Goal: Transaction & Acquisition: Purchase product/service

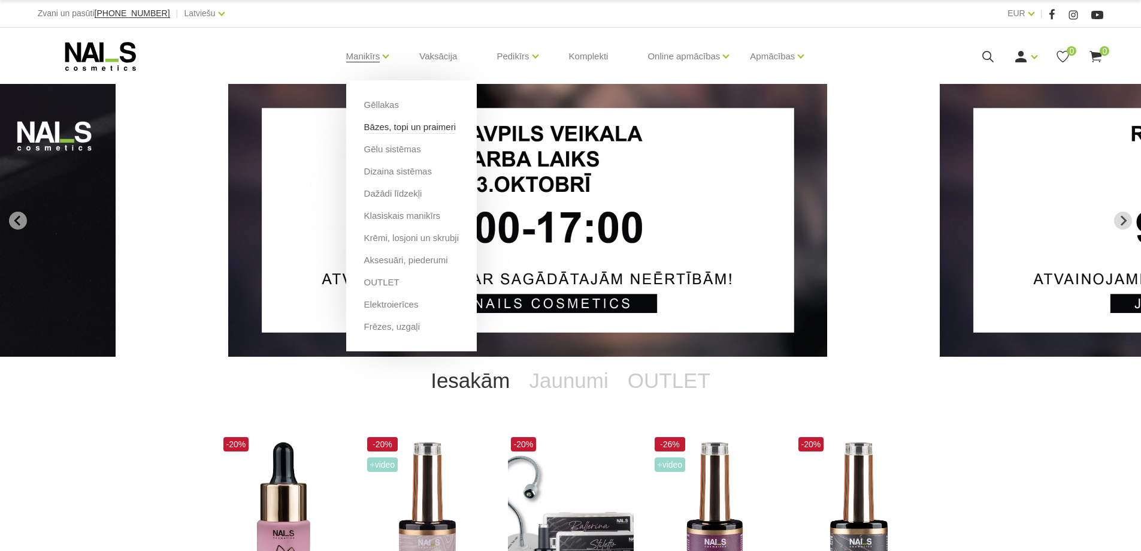
click at [389, 125] on link "Bāzes, topi un praimeri" at bounding box center [410, 126] width 92 height 13
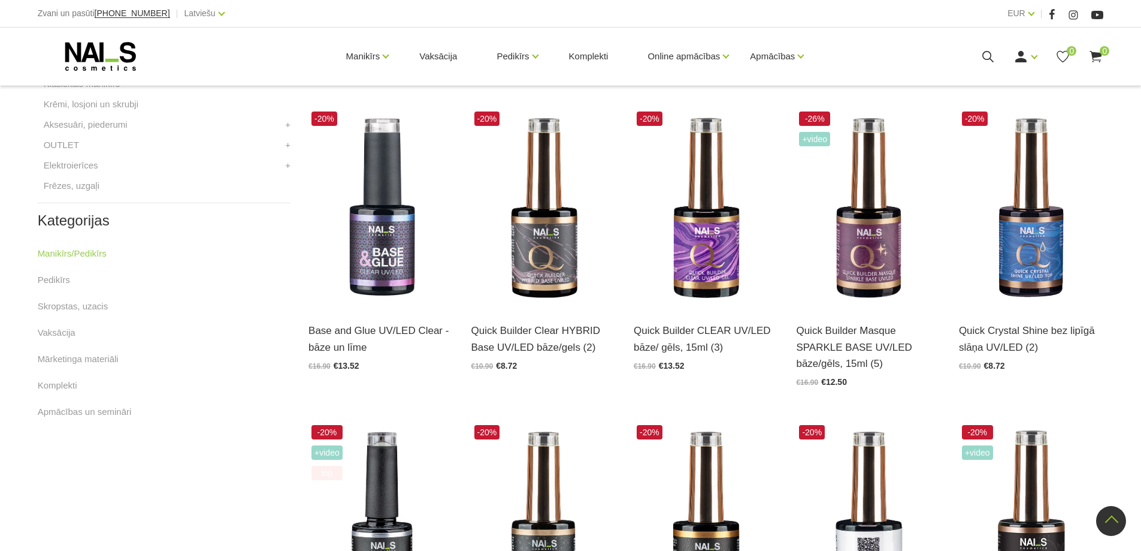
scroll to position [160, 0]
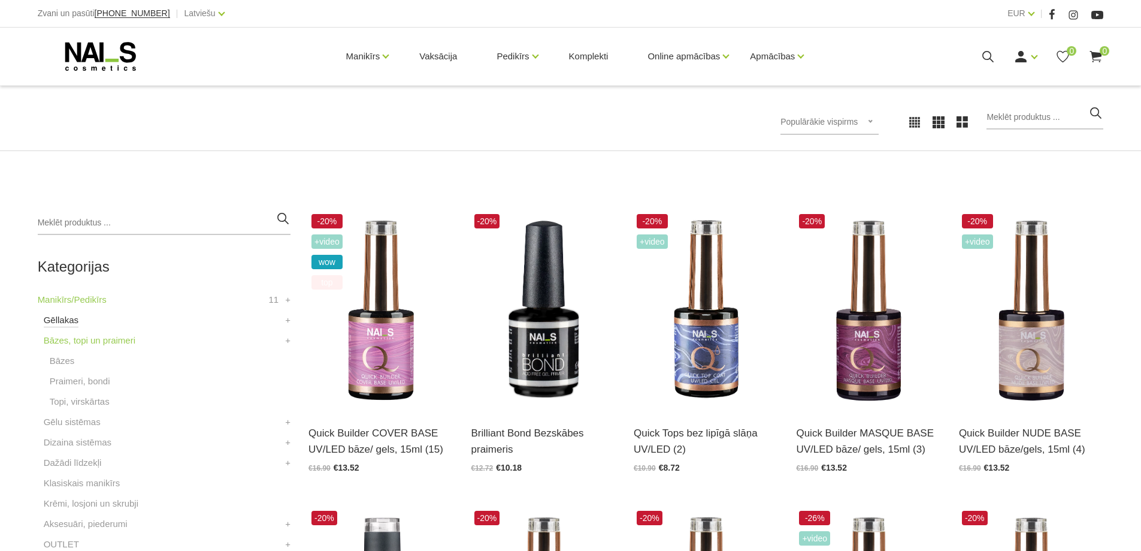
click at [63, 318] on link "Gēllakas" at bounding box center [61, 320] width 35 height 14
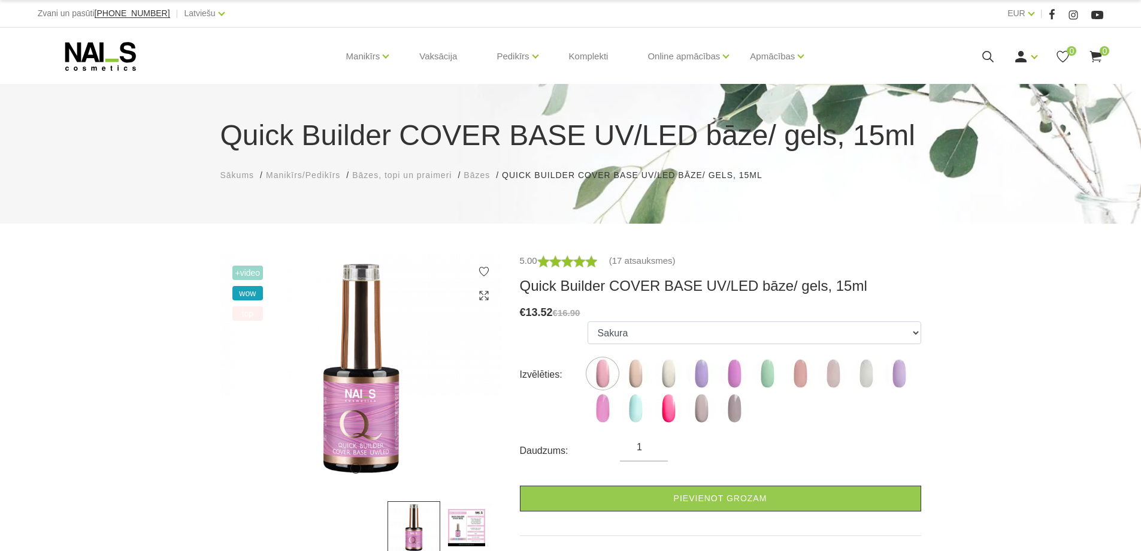
click at [623, 361] on label at bounding box center [636, 373] width 30 height 30
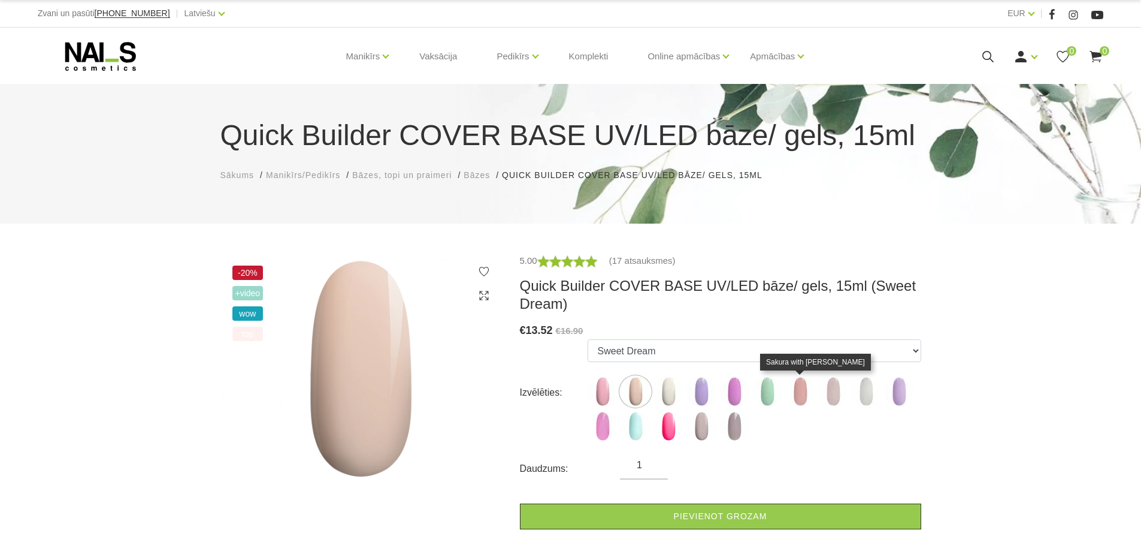
click at [802, 392] on img at bounding box center [801, 391] width 30 height 30
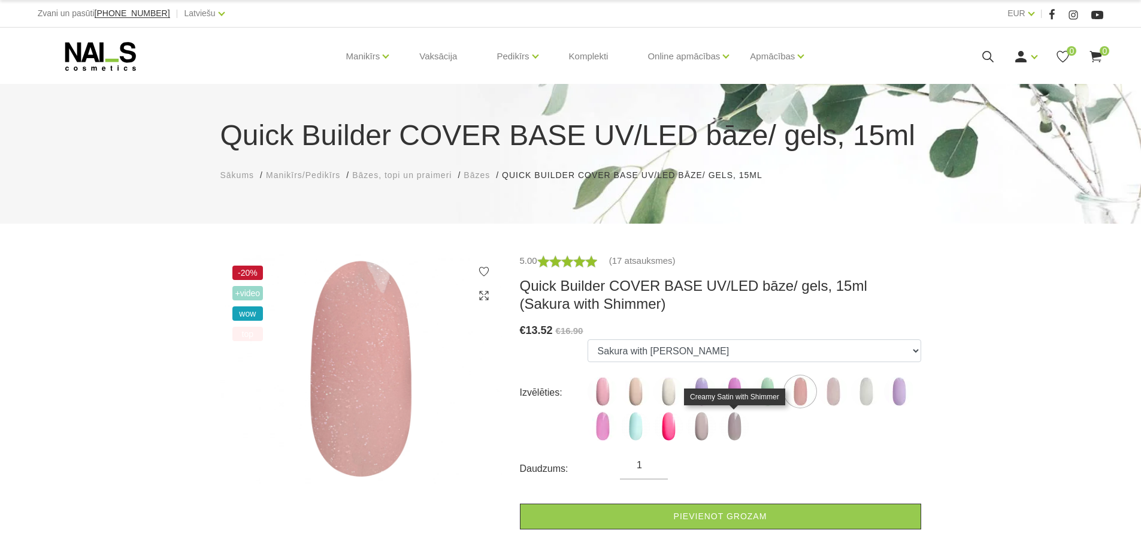
click at [733, 427] on img at bounding box center [735, 426] width 30 height 30
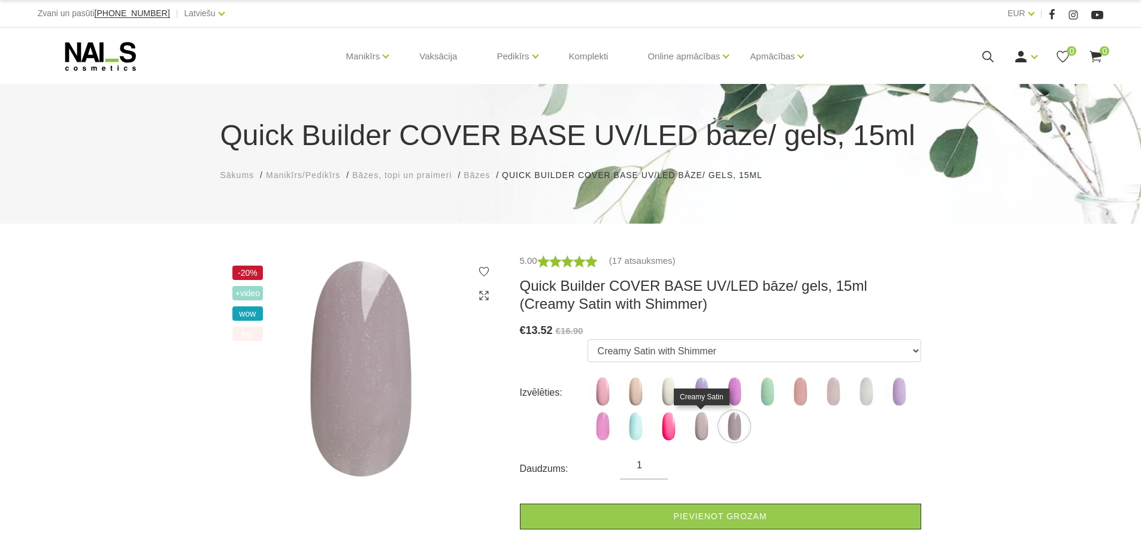
click at [699, 419] on img at bounding box center [702, 426] width 30 height 30
select select "6258"
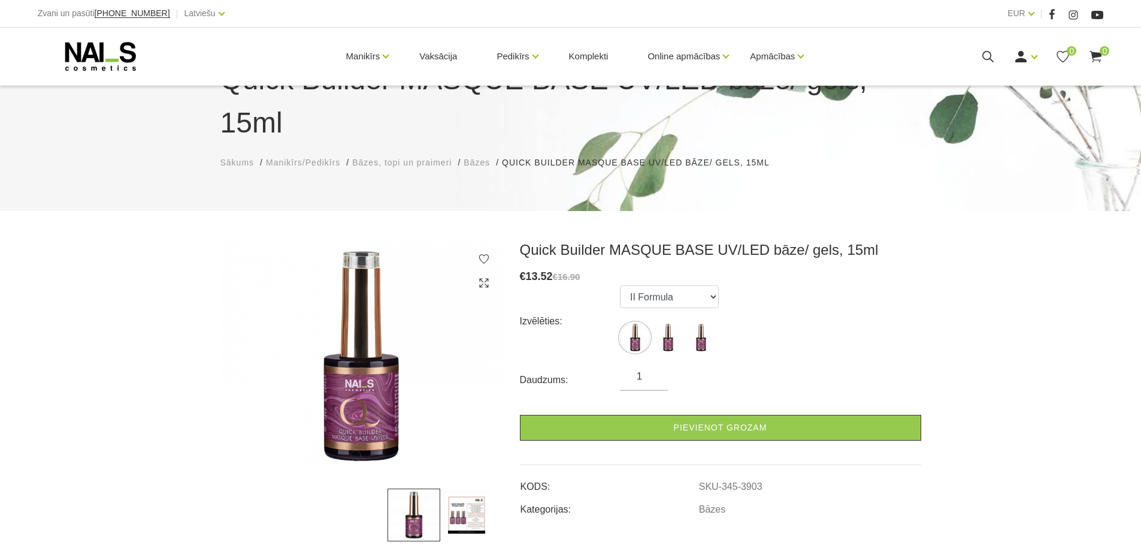
scroll to position [160, 0]
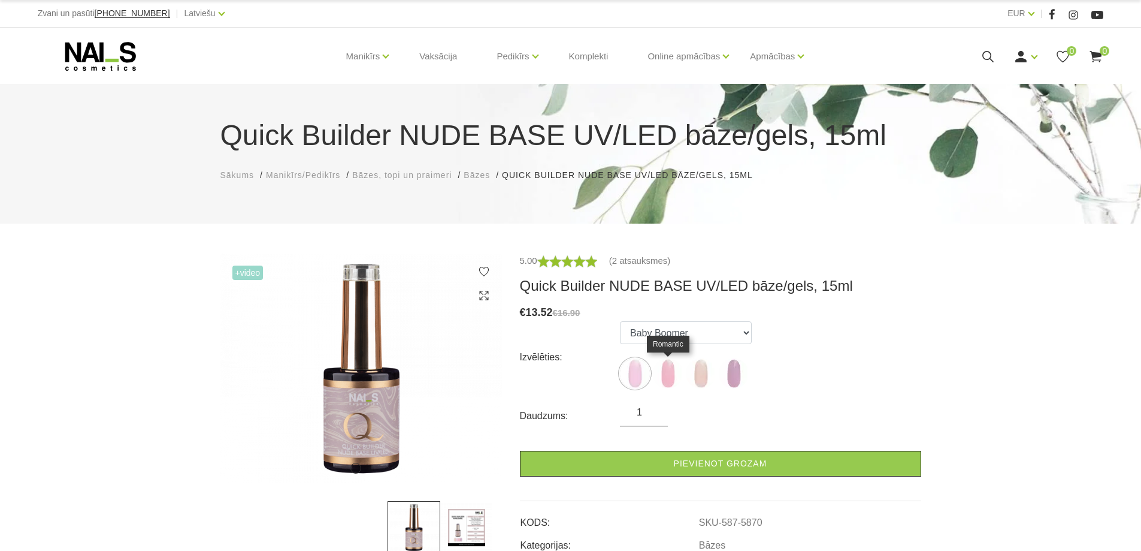
click at [674, 373] on img at bounding box center [668, 373] width 30 height 30
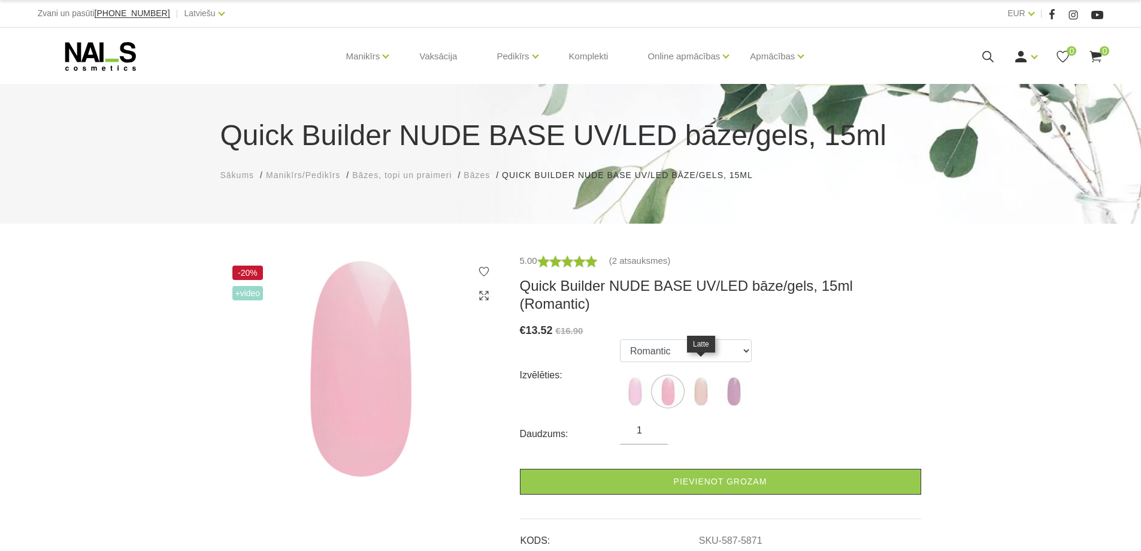
click at [696, 376] on img at bounding box center [701, 391] width 30 height 30
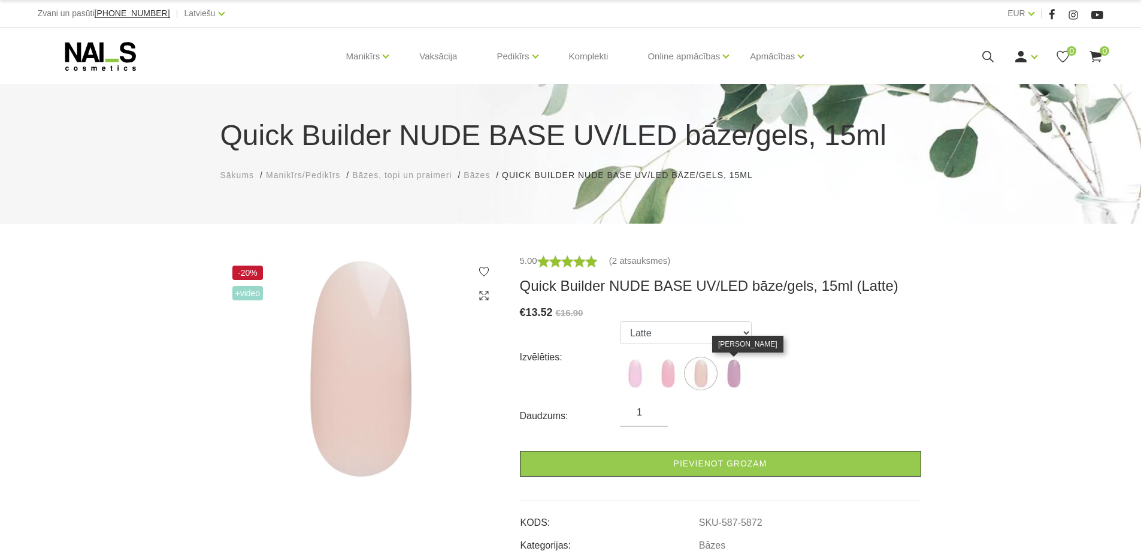
click at [732, 376] on img at bounding box center [734, 373] width 30 height 30
select select "6011"
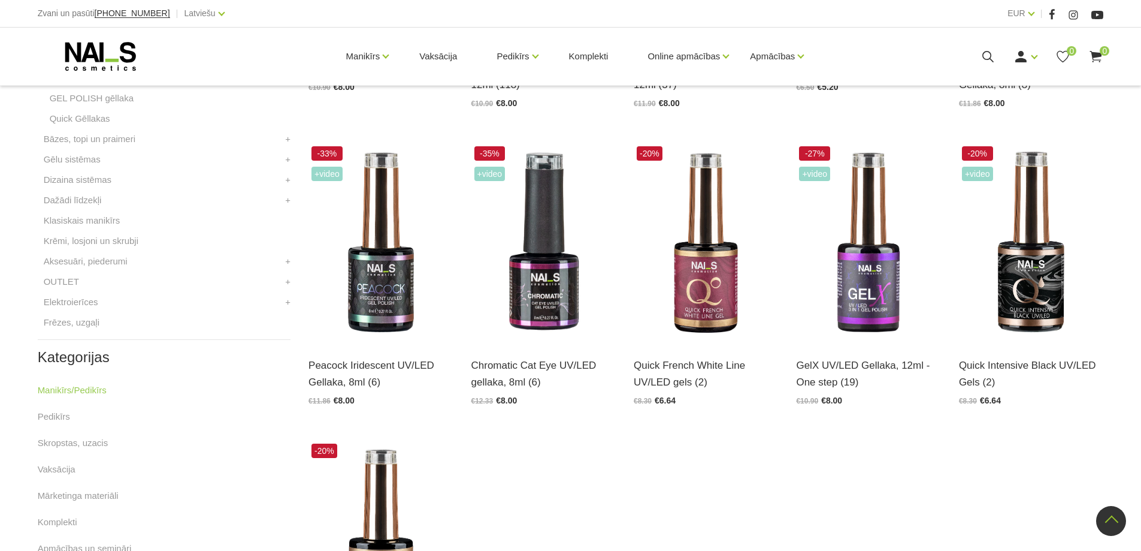
scroll to position [479, 0]
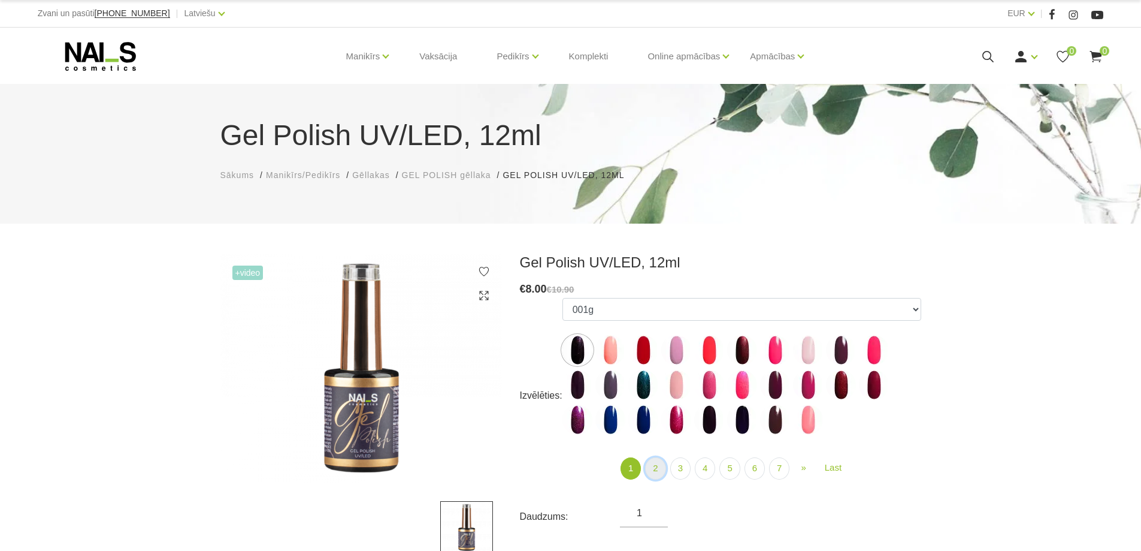
click at [652, 467] on link "2" at bounding box center [655, 468] width 20 height 22
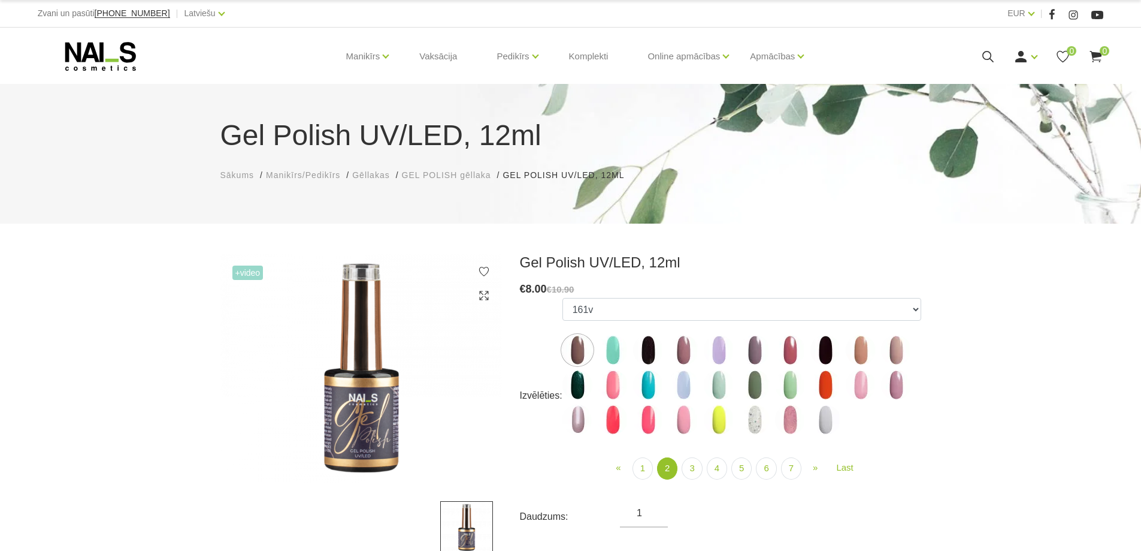
click at [691, 382] on img at bounding box center [684, 385] width 30 height 30
select select "4078"
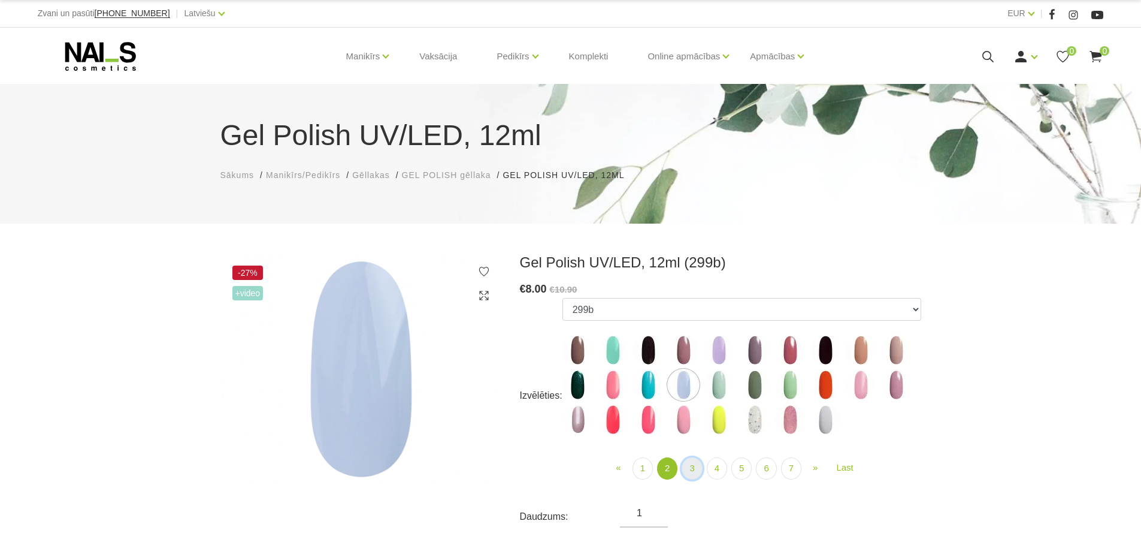
click at [700, 471] on link "3" at bounding box center [692, 468] width 20 height 22
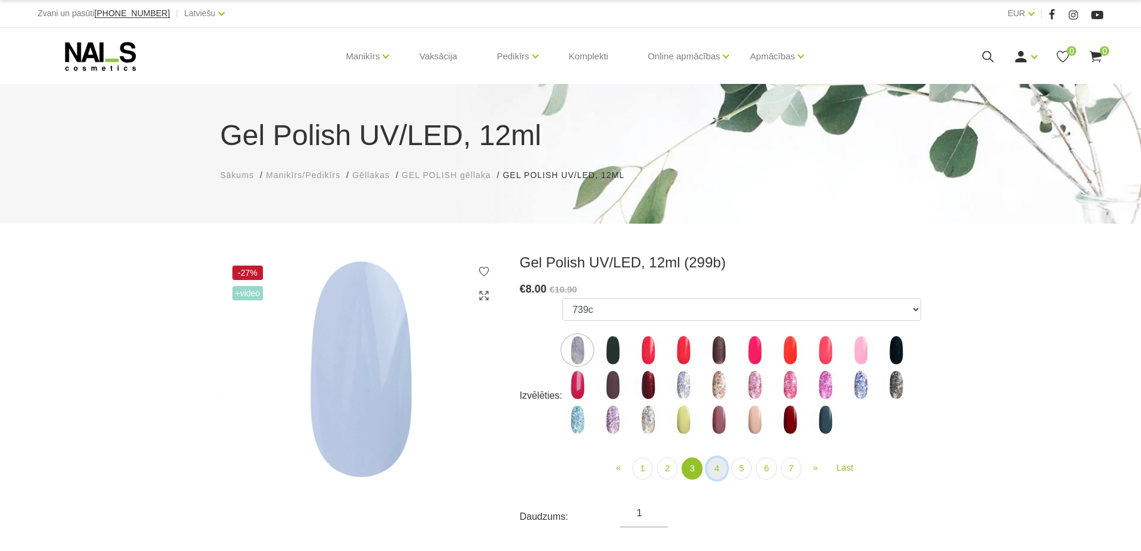
click at [714, 475] on link "4" at bounding box center [717, 468] width 20 height 22
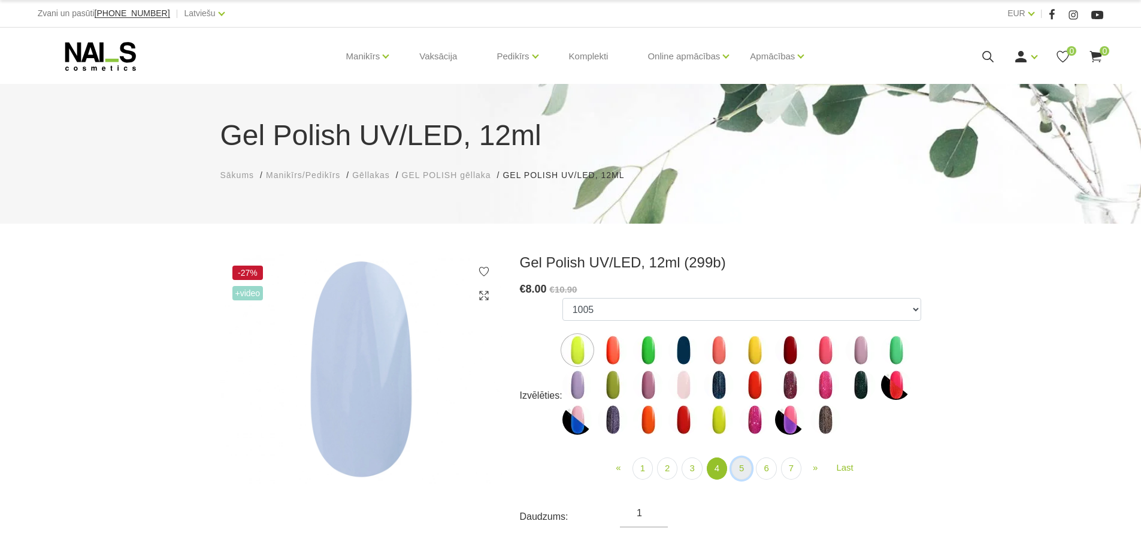
click at [738, 469] on link "5" at bounding box center [742, 468] width 20 height 22
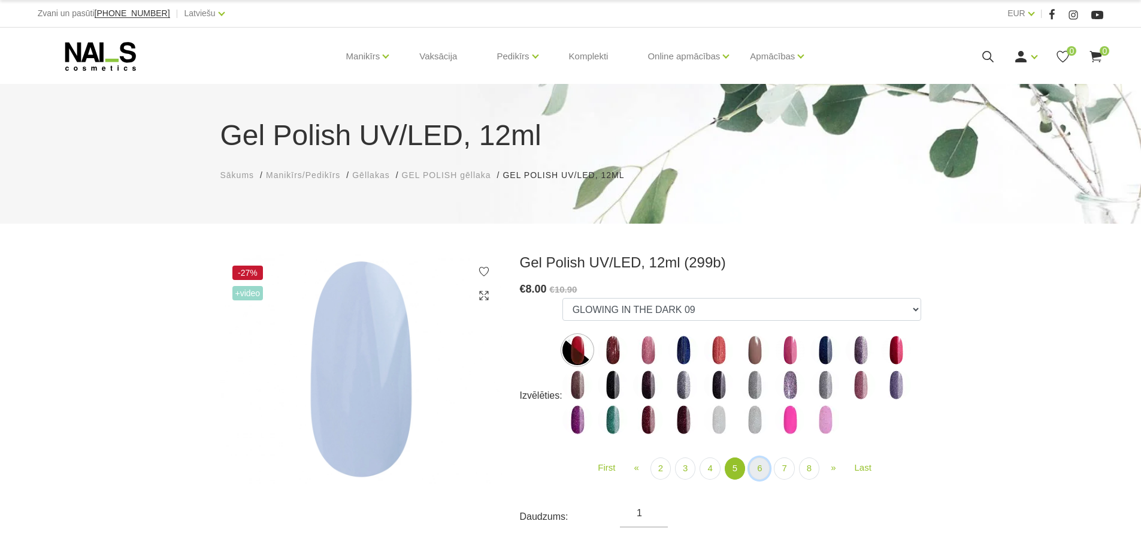
click at [760, 473] on link "6" at bounding box center [760, 468] width 20 height 22
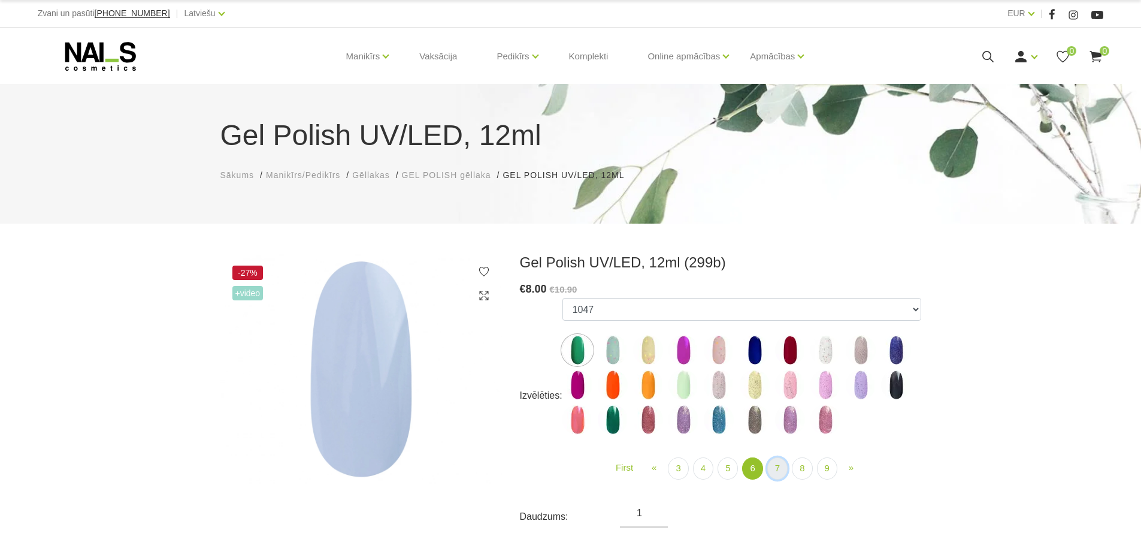
click at [778, 473] on link "7" at bounding box center [778, 468] width 20 height 22
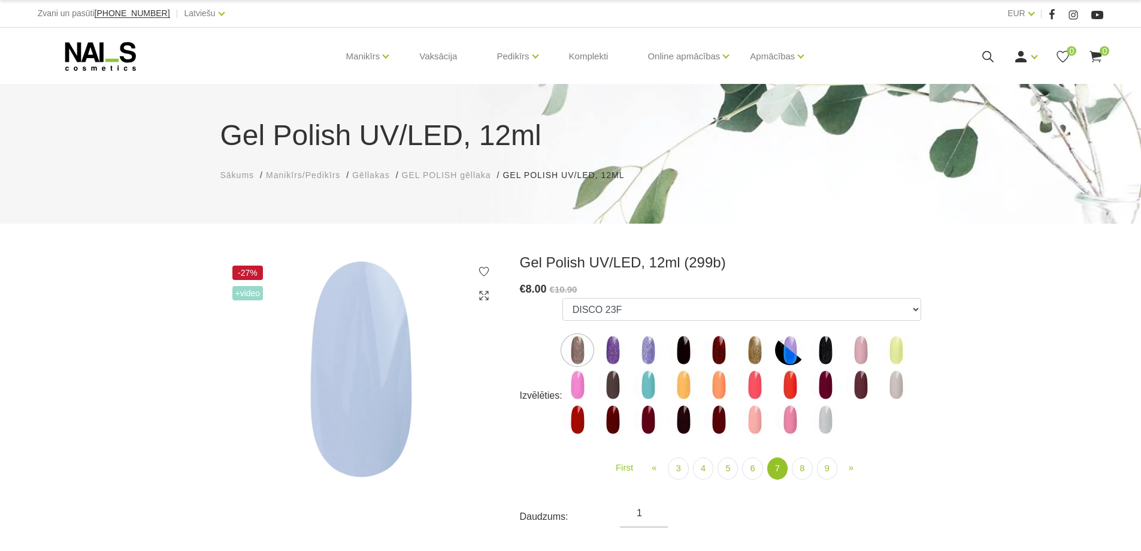
click at [898, 385] on img at bounding box center [896, 385] width 30 height 30
select select "5891"
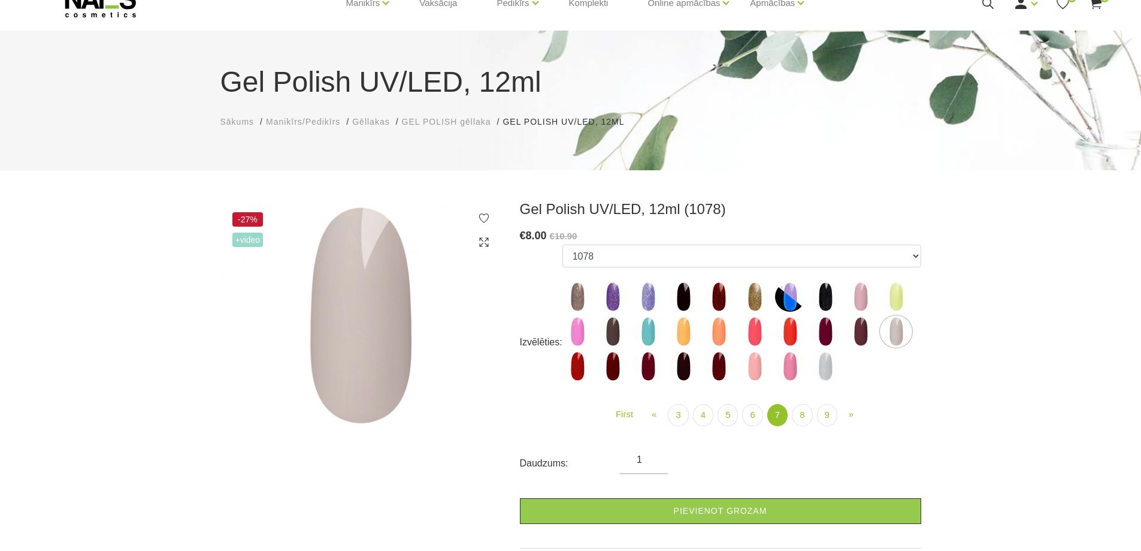
scroll to position [80, 0]
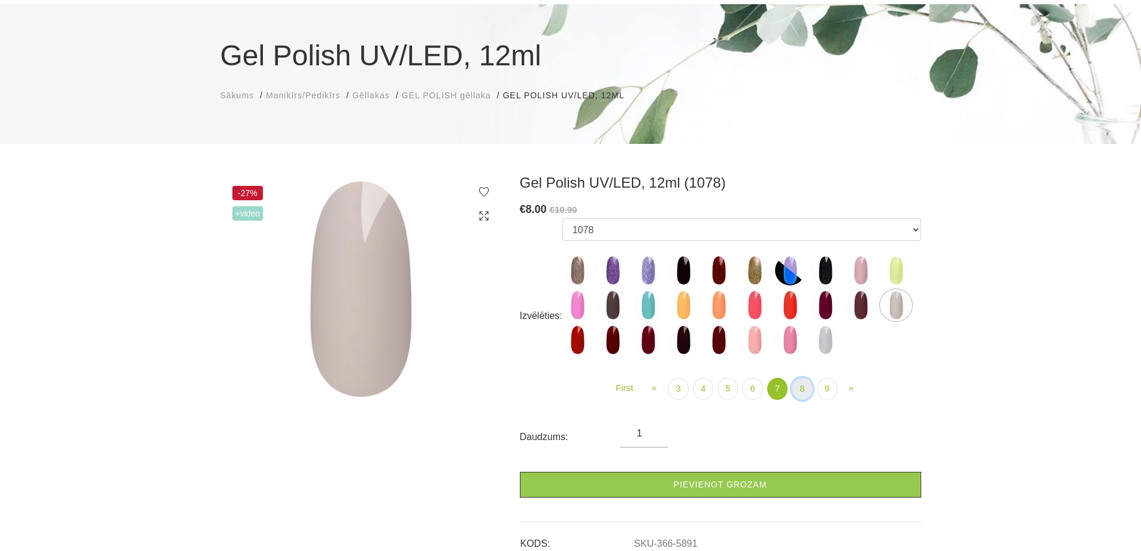
click at [802, 382] on link "8" at bounding box center [802, 388] width 20 height 22
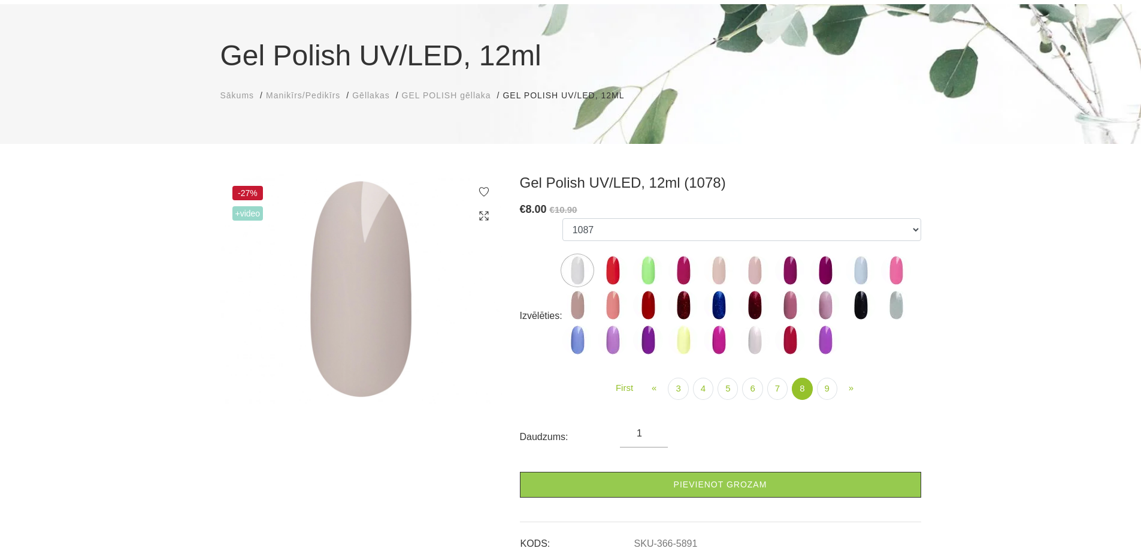
click at [869, 268] on img at bounding box center [861, 270] width 30 height 30
select select "5909"
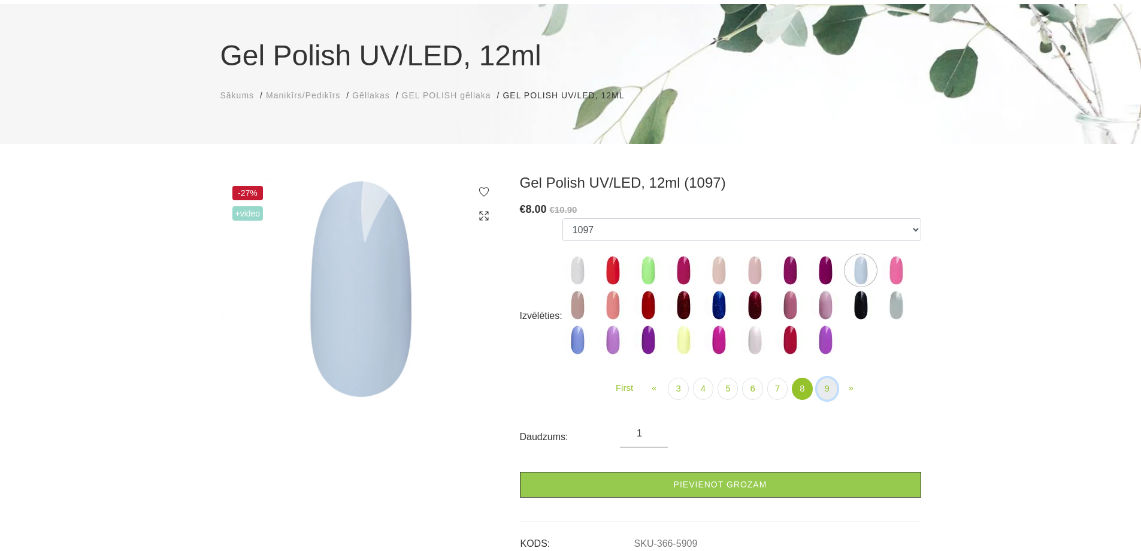
click at [825, 390] on link "9" at bounding box center [827, 388] width 20 height 22
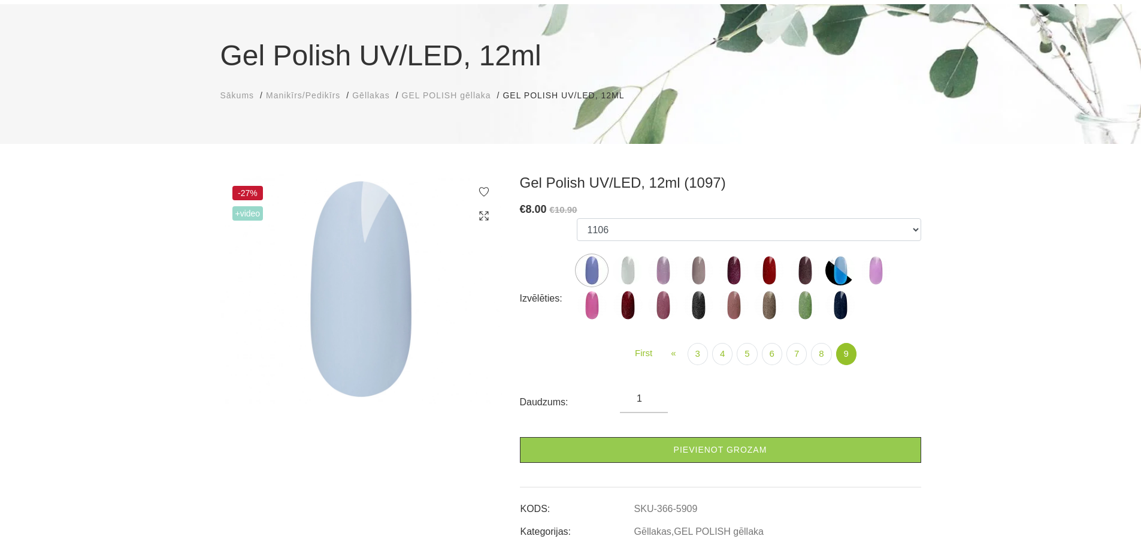
click at [629, 267] on img at bounding box center [628, 270] width 30 height 30
select select "6242"
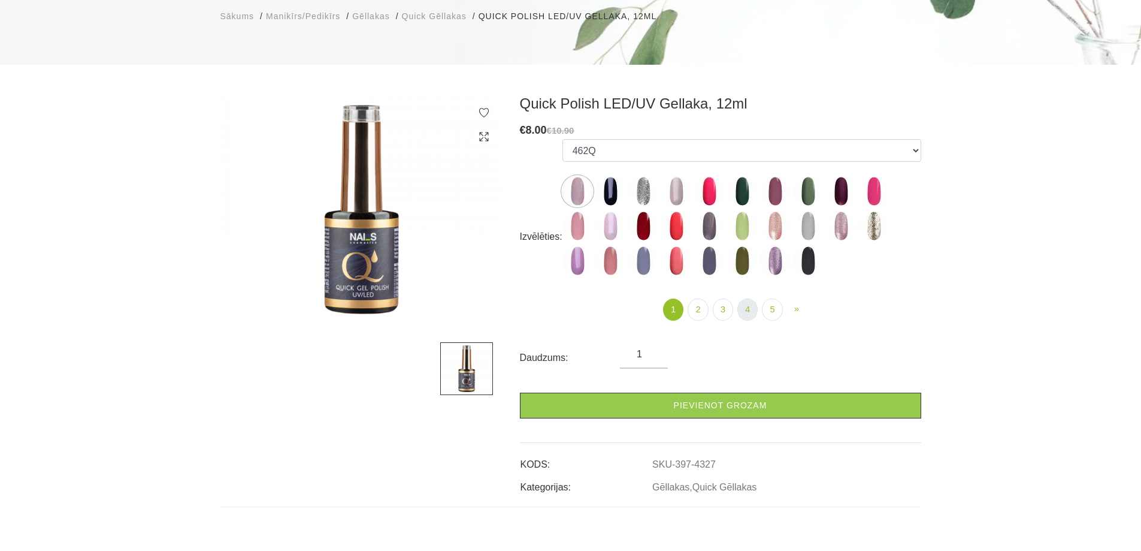
scroll to position [160, 0]
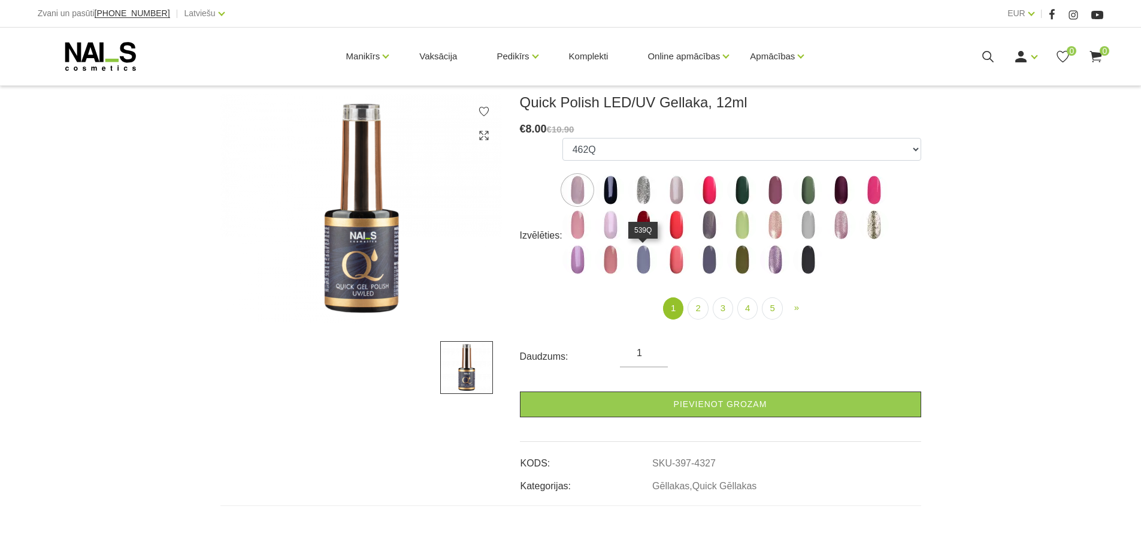
click at [644, 260] on img at bounding box center [644, 259] width 30 height 30
select select "4361"
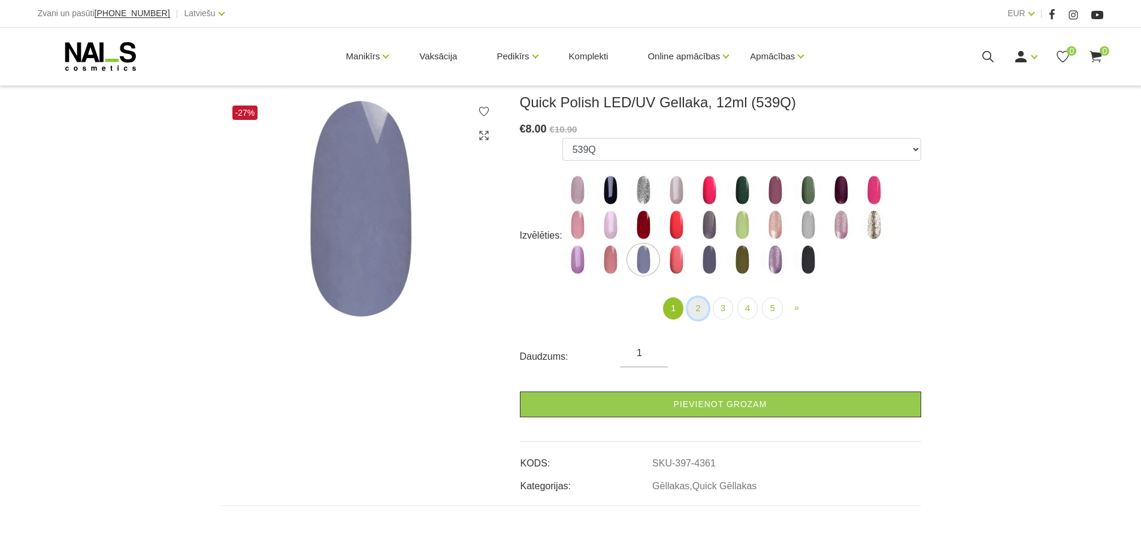
click at [694, 312] on link "2" at bounding box center [698, 308] width 20 height 22
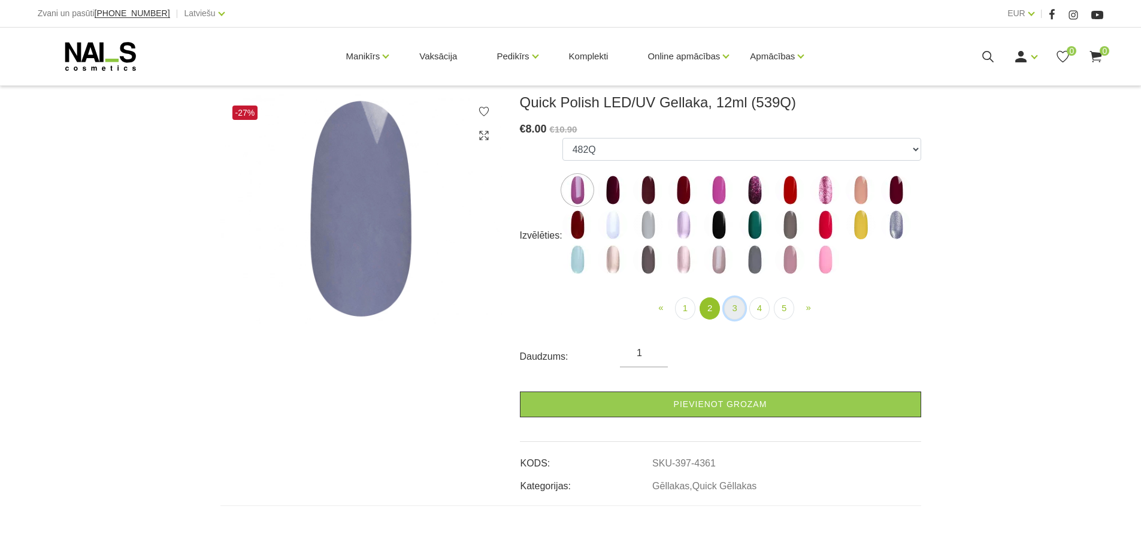
click at [730, 309] on link "3" at bounding box center [734, 308] width 20 height 22
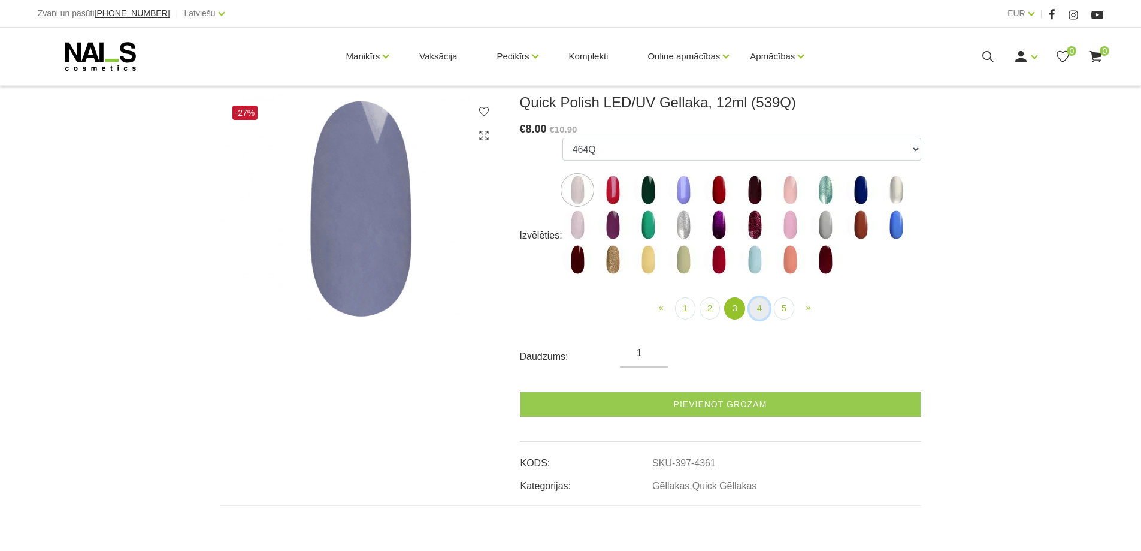
click at [754, 310] on link "4" at bounding box center [760, 308] width 20 height 22
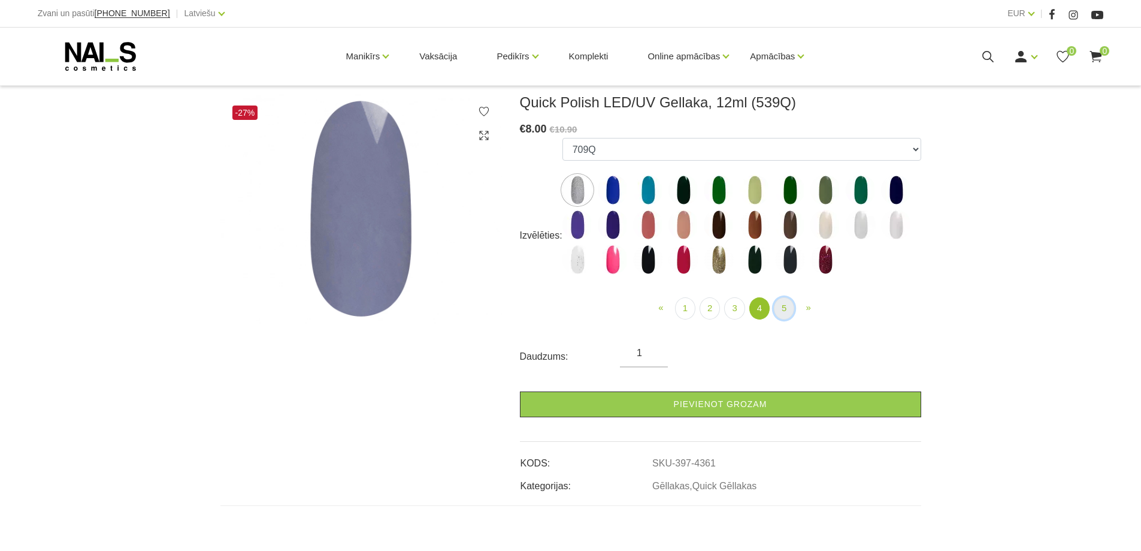
click at [777, 312] on link "5" at bounding box center [784, 308] width 20 height 22
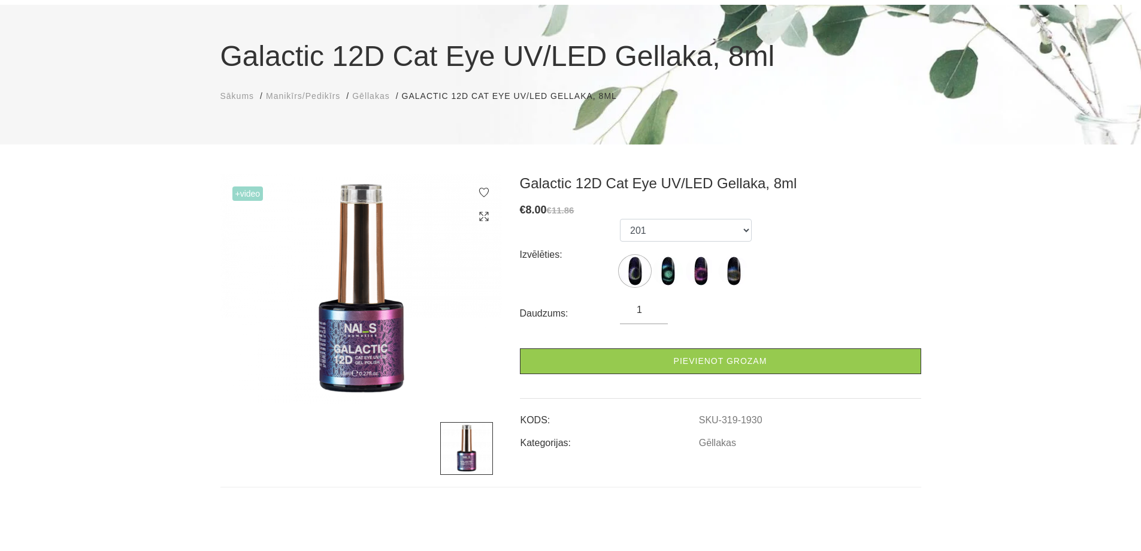
scroll to position [80, 0]
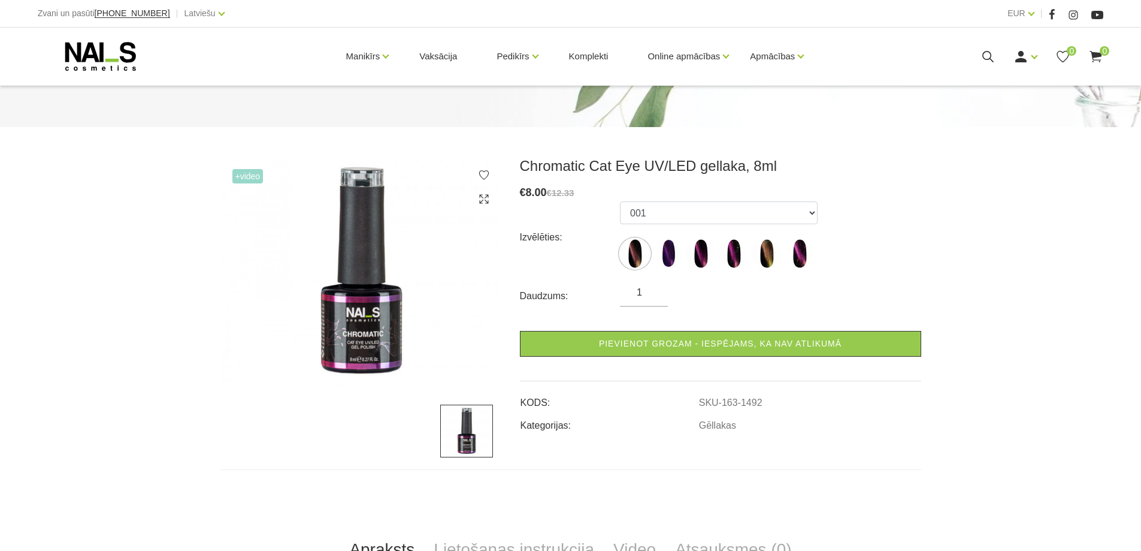
scroll to position [80, 0]
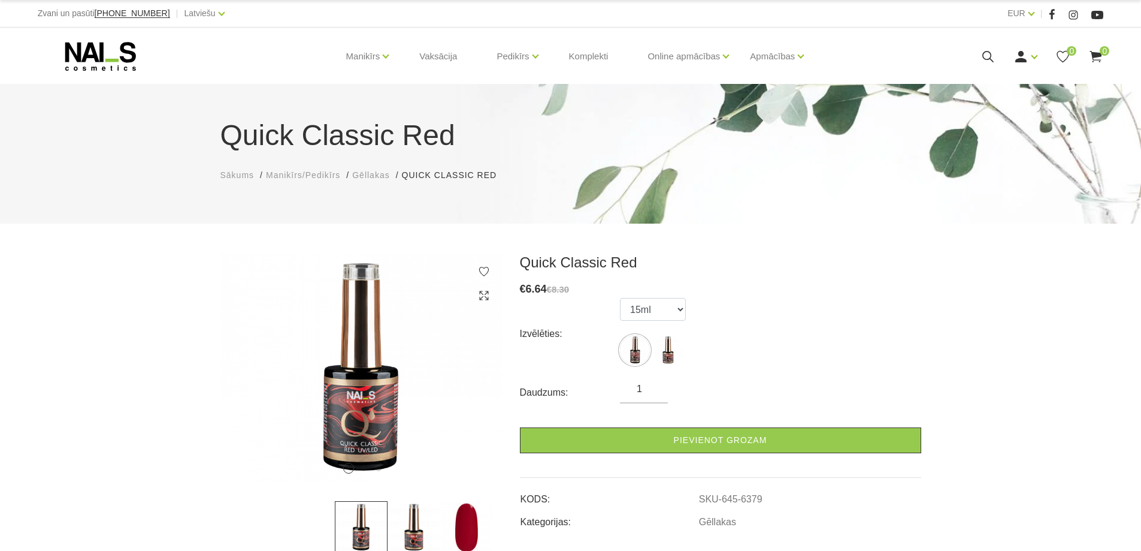
scroll to position [80, 0]
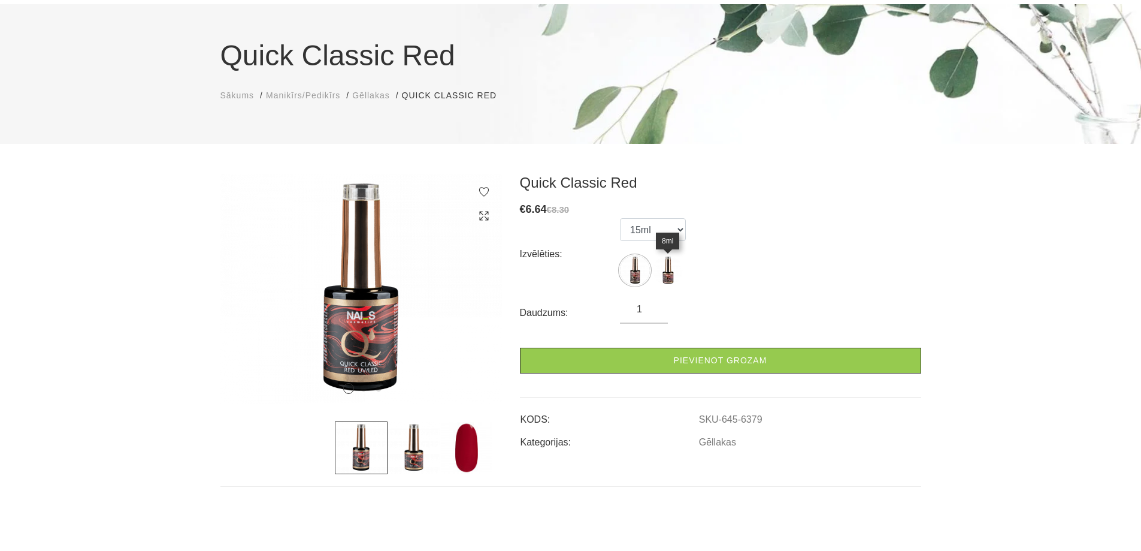
click at [670, 267] on img at bounding box center [668, 270] width 30 height 30
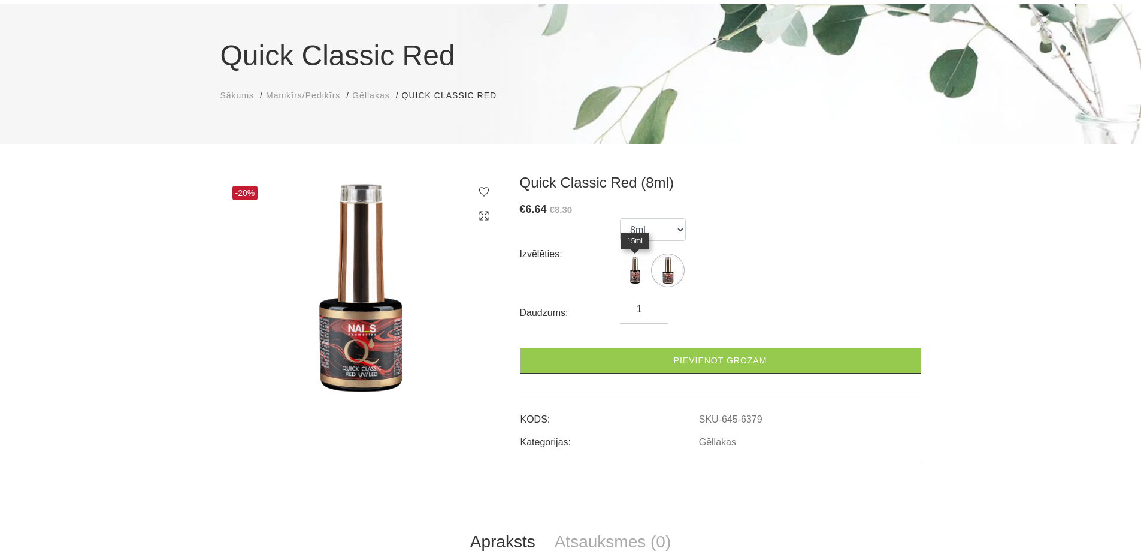
click at [632, 274] on img at bounding box center [635, 270] width 30 height 30
select select "6380"
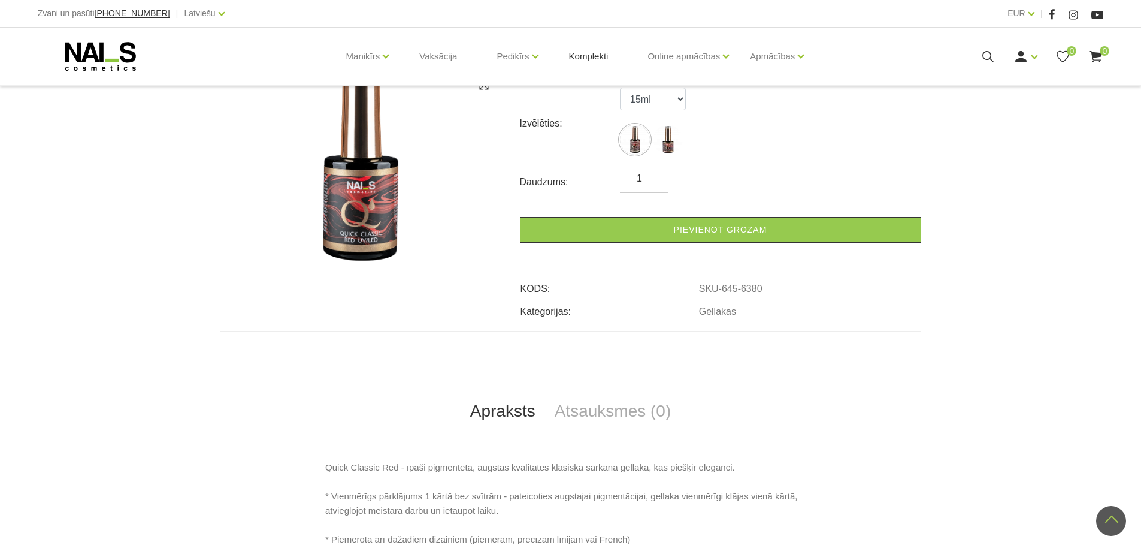
scroll to position [92, 0]
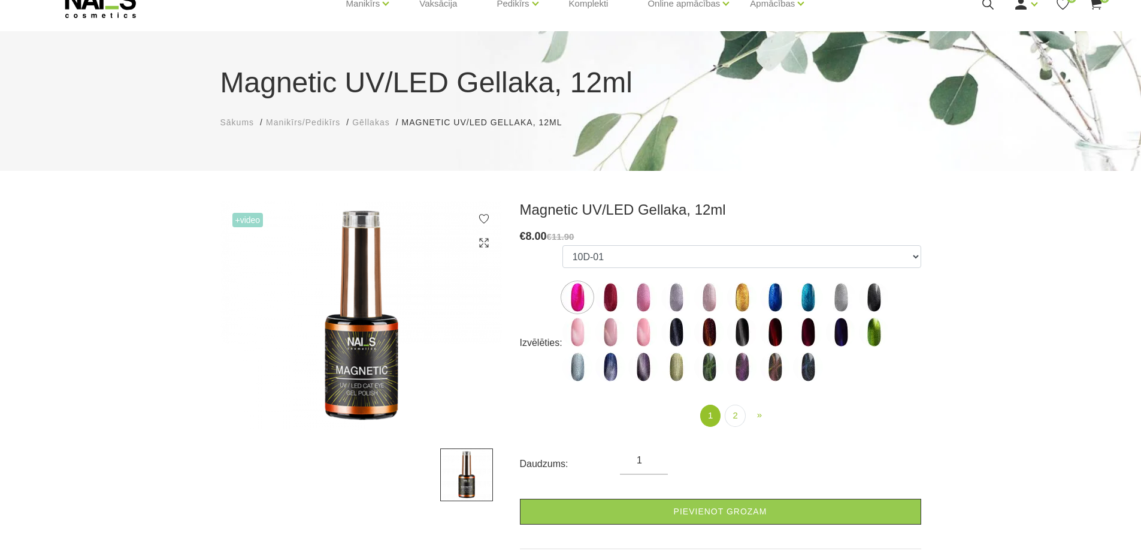
scroll to position [80, 0]
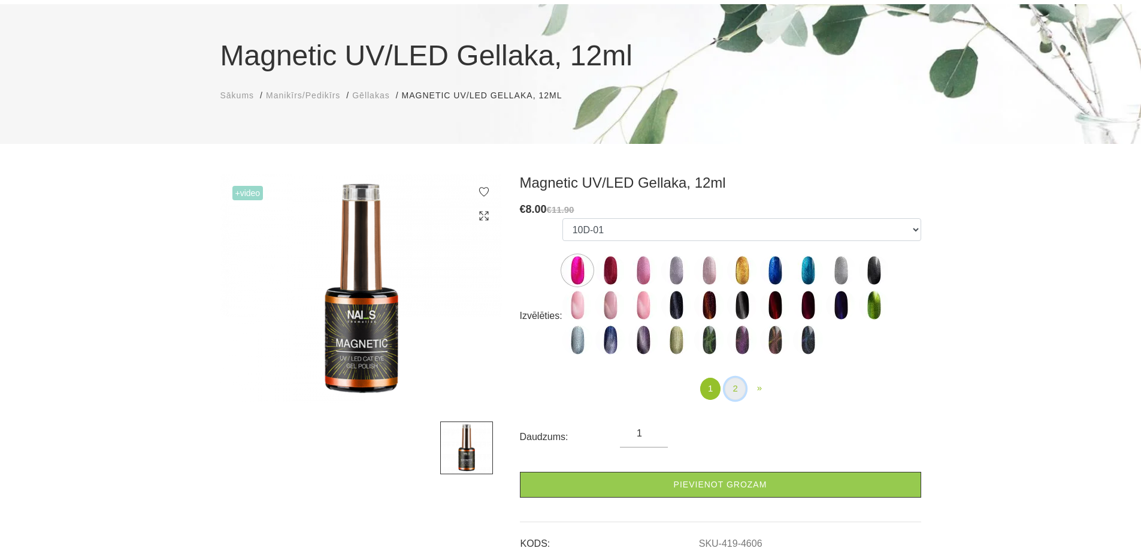
click at [737, 392] on link "2" at bounding box center [735, 388] width 20 height 22
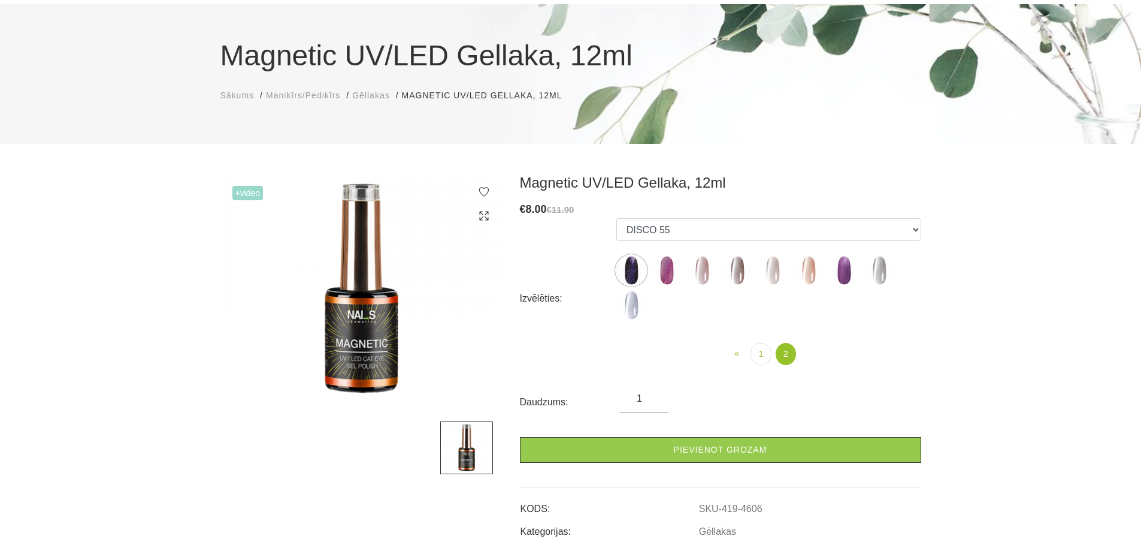
click at [697, 271] on img at bounding box center [702, 270] width 30 height 30
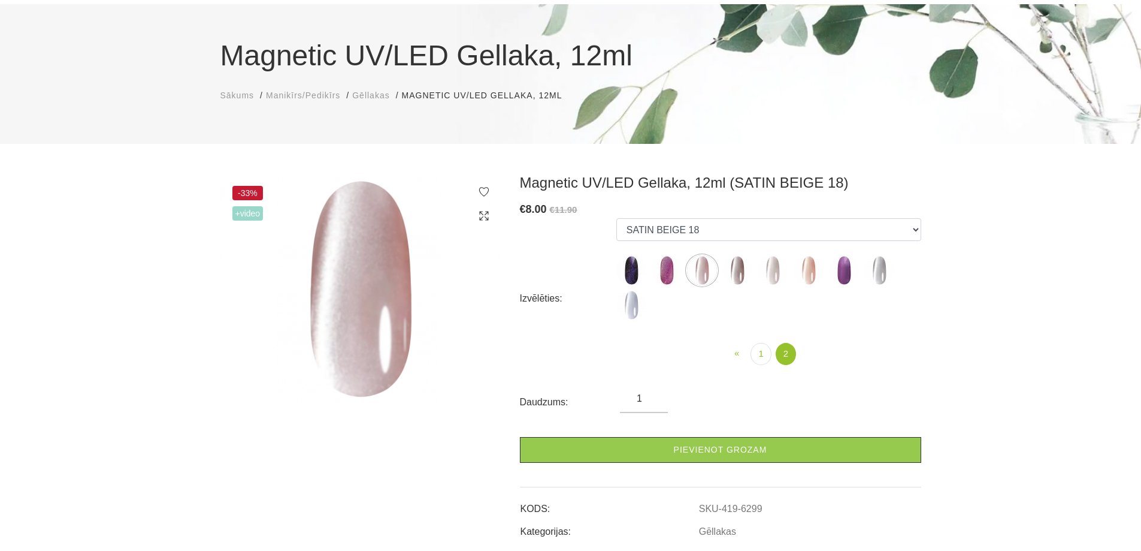
click at [742, 266] on img at bounding box center [738, 270] width 30 height 30
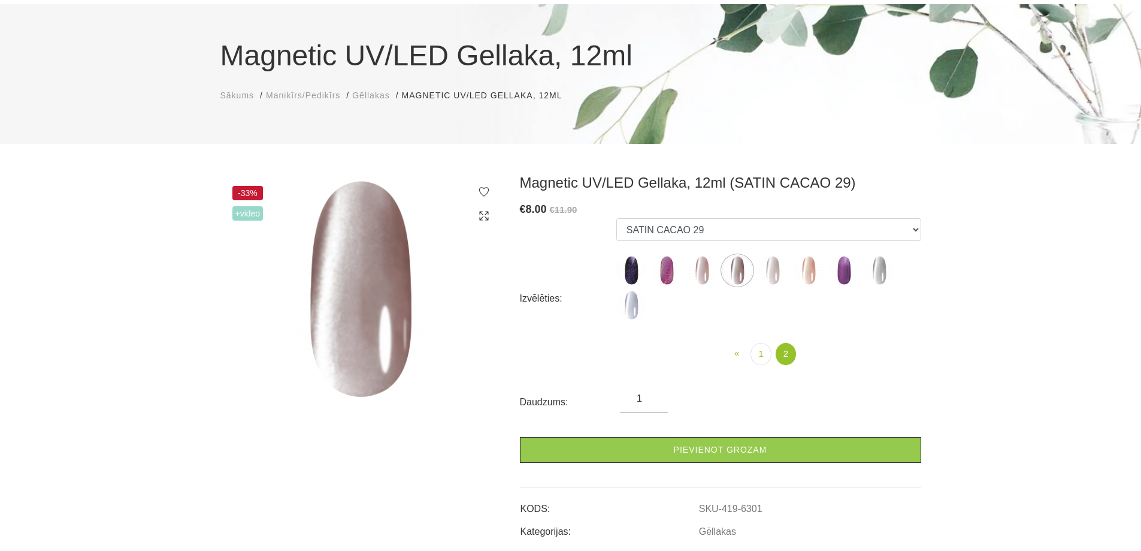
click at [775, 273] on img at bounding box center [773, 270] width 30 height 30
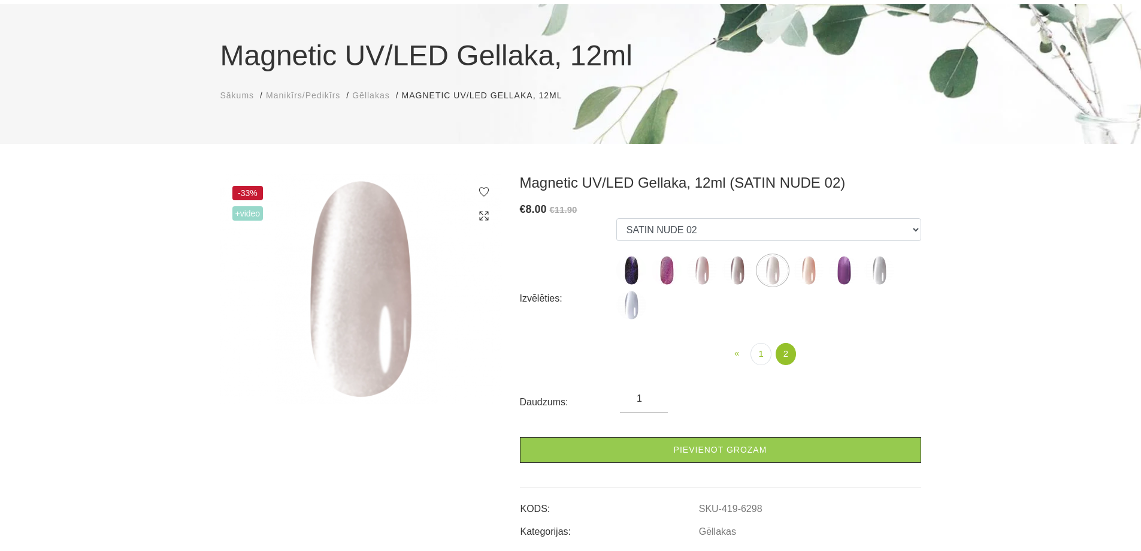
click at [802, 271] on img at bounding box center [809, 270] width 30 height 30
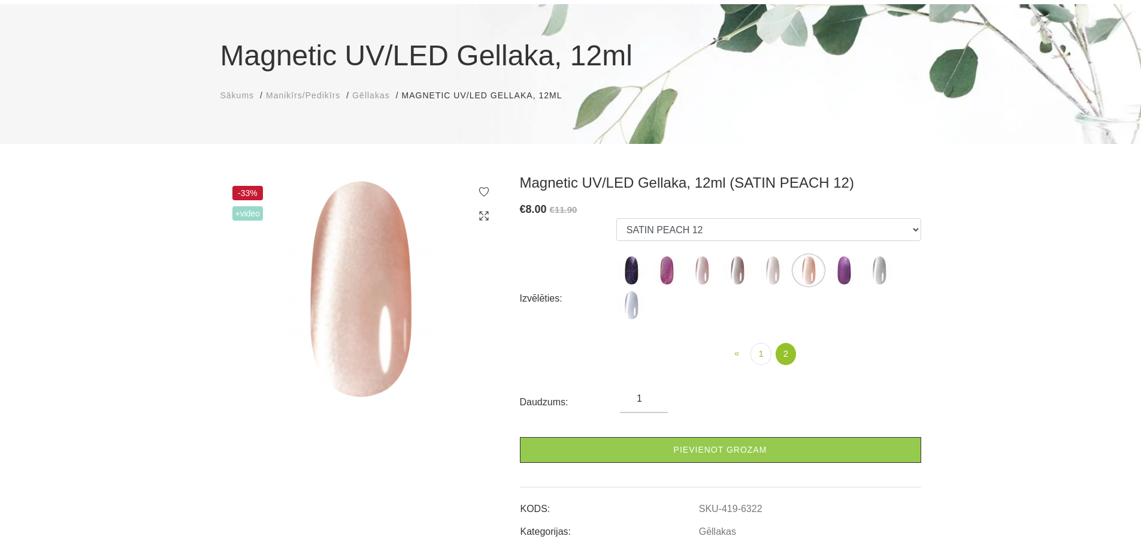
click at [868, 270] on img at bounding box center [880, 270] width 30 height 30
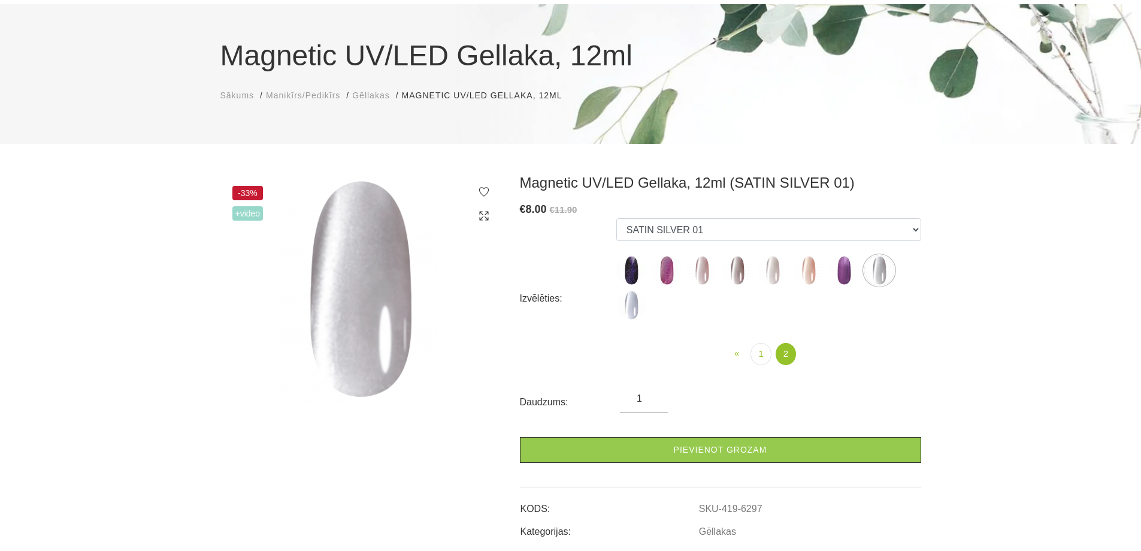
click at [645, 302] on img at bounding box center [632, 305] width 30 height 30
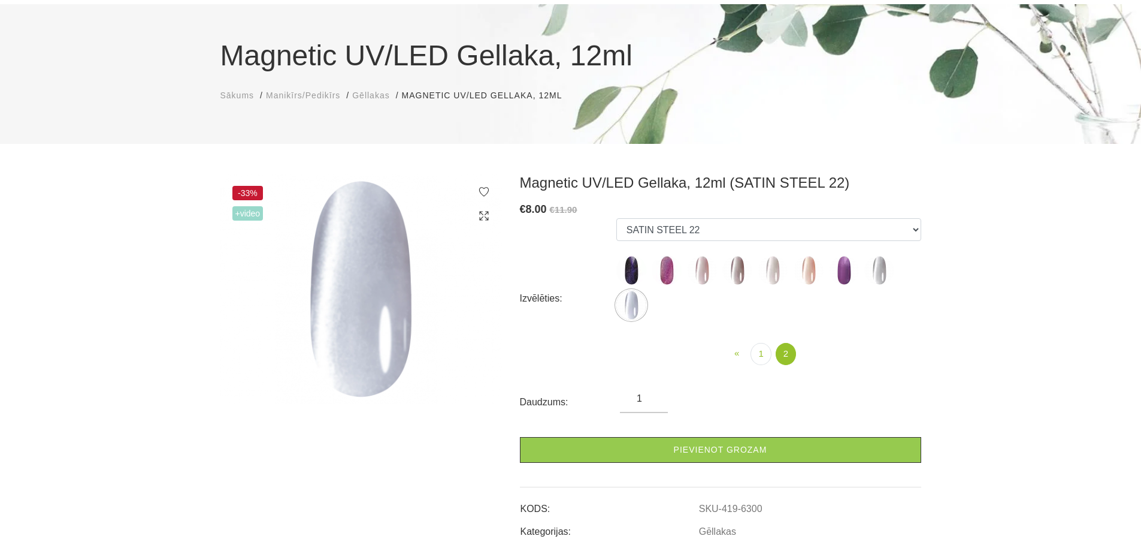
click at [745, 271] on img at bounding box center [738, 270] width 30 height 30
select select "6301"
